Goal: Information Seeking & Learning: Learn about a topic

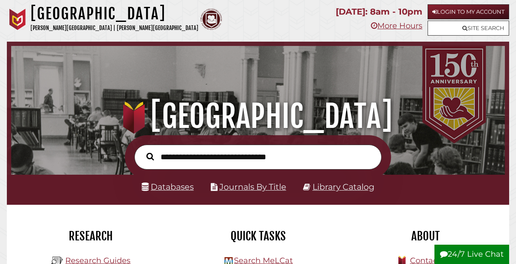
scroll to position [163, 490]
click at [479, 26] on link "Site Search" at bounding box center [469, 28] width 82 height 15
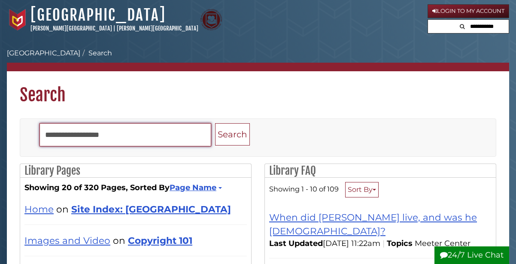
click at [139, 133] on input "Search" at bounding box center [126, 134] width 172 height 23
type input "*****"
click at [215, 123] on button "Search" at bounding box center [232, 134] width 35 height 23
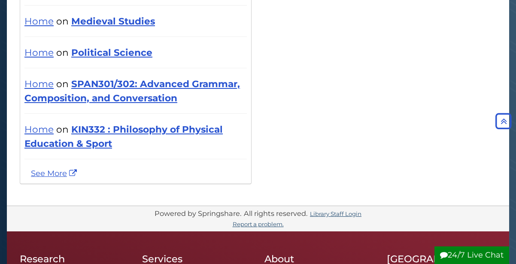
scroll to position [748, 0]
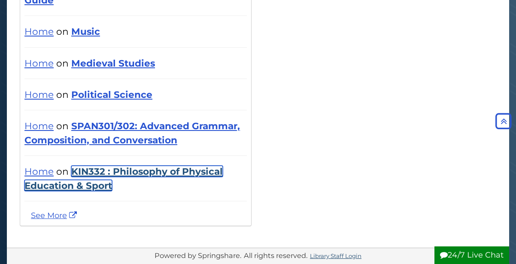
click at [69, 168] on link "KIN332 : Philosophy of Physical Education & Sport" at bounding box center [123, 178] width 198 height 25
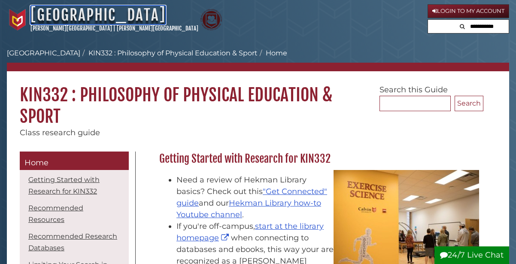
click at [63, 22] on link "Hekman Library" at bounding box center [97, 15] width 135 height 19
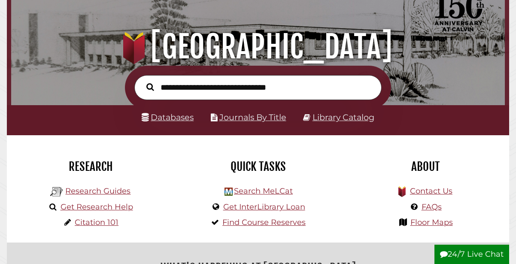
scroll to position [70, 0]
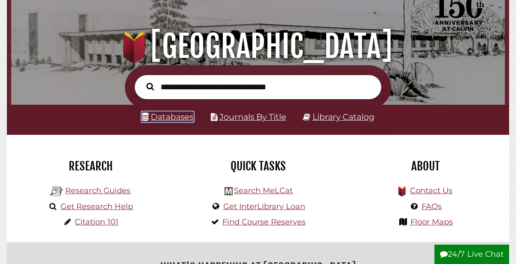
click at [159, 122] on link "Databases" at bounding box center [168, 117] width 52 height 10
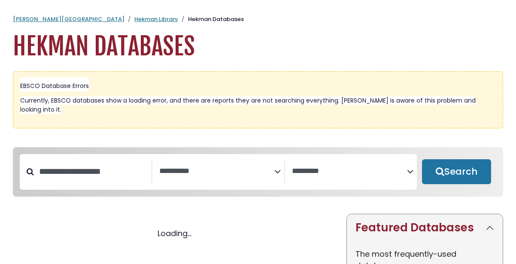
select select "Database Subject Filter"
select select "Database Vendors Filter"
select select "Database Subject Filter"
select select "Database Vendors Filter"
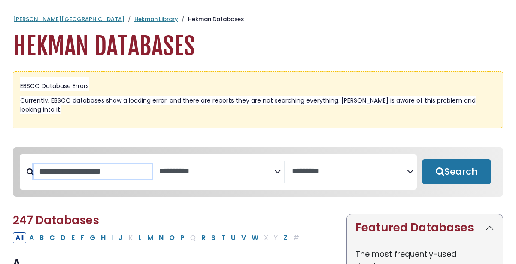
click at [81, 164] on input "Search database by title or keyword" at bounding box center [93, 171] width 118 height 14
type input "*****"
click at [422, 159] on button "Search" at bounding box center [456, 171] width 69 height 25
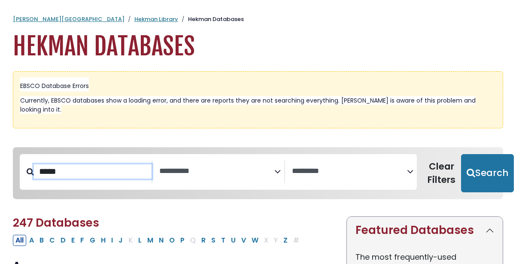
select select "Database Subject Filter"
select select "Database Vendors Filter"
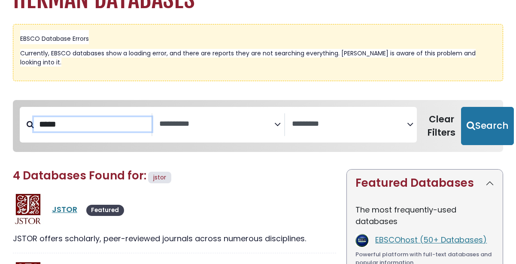
scroll to position [76, 0]
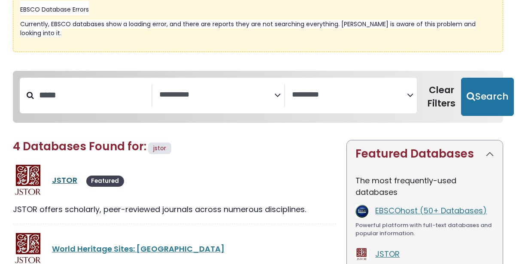
click at [65, 175] on link "JSTOR" at bounding box center [64, 180] width 25 height 11
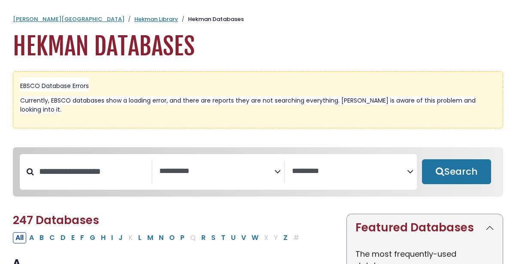
select select "Database Subject Filter"
select select "Database Vendors Filter"
click at [124, 164] on input "Search database by title or keyword" at bounding box center [93, 171] width 118 height 14
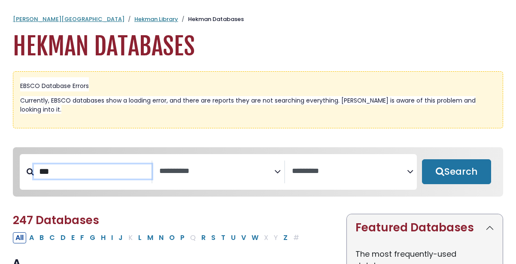
type input "***"
click at [422, 159] on button "Search" at bounding box center [456, 171] width 69 height 25
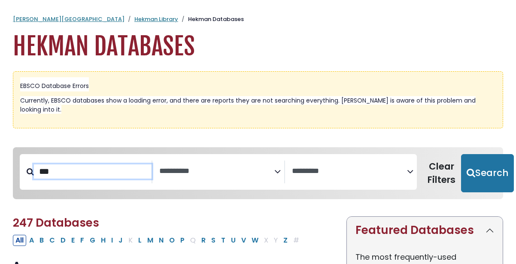
select select "Database Subject Filter"
select select "Database Vendors Filter"
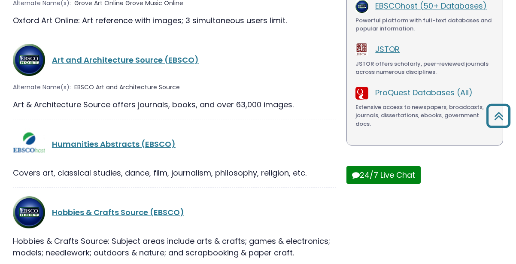
scroll to position [275, 0]
